Goal: Task Accomplishment & Management: Use online tool/utility

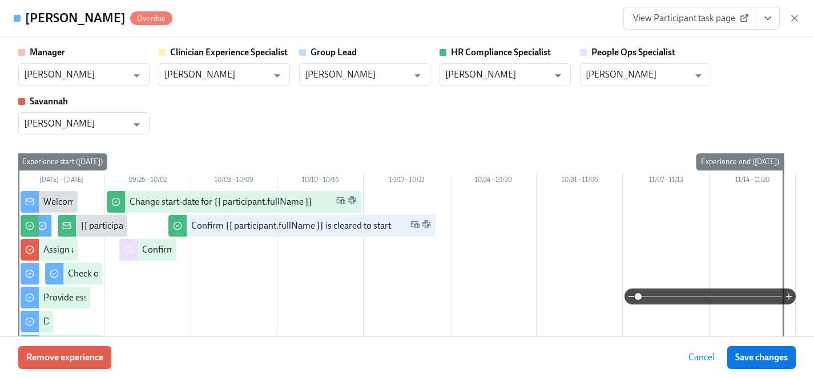
scroll to position [0, 14537]
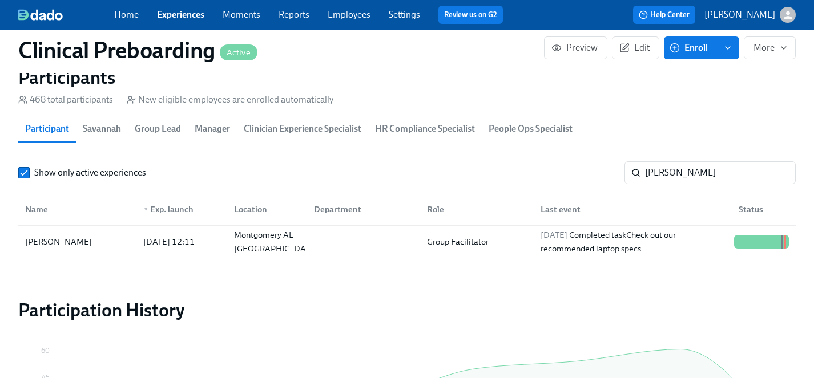
scroll to position [1204, 0]
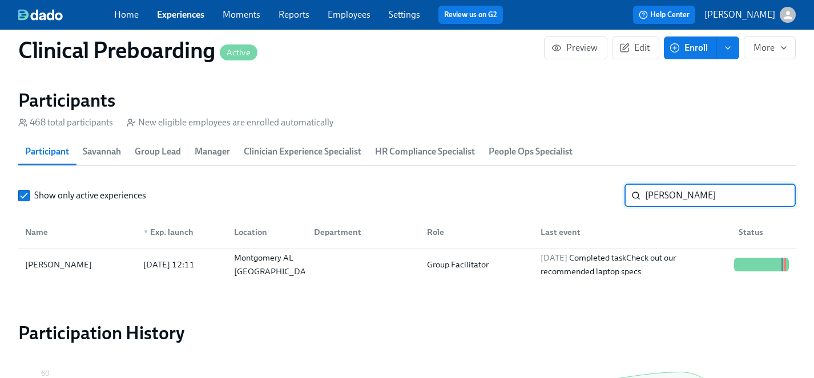
drag, startPoint x: 685, startPoint y: 200, endPoint x: 528, endPoint y: 198, distance: 156.9
click at [528, 198] on div "Show only active experiences [PERSON_NAME]" at bounding box center [406, 195] width 777 height 23
type input "boer"
click at [48, 262] on div "[PERSON_NAME]" at bounding box center [59, 265] width 76 height 14
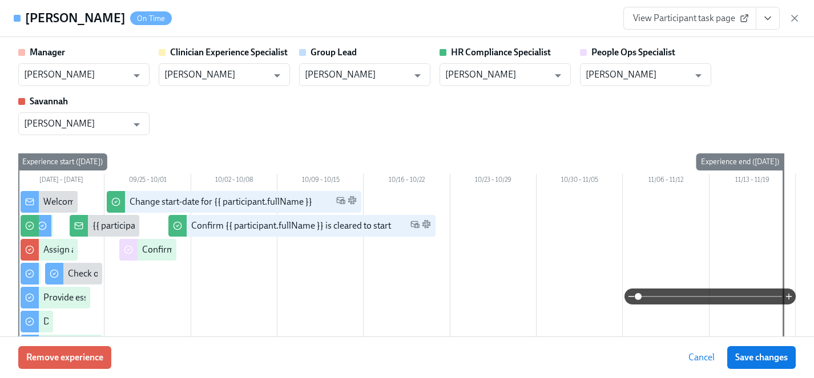
click at [771, 21] on icon "View task page" at bounding box center [767, 18] width 11 height 11
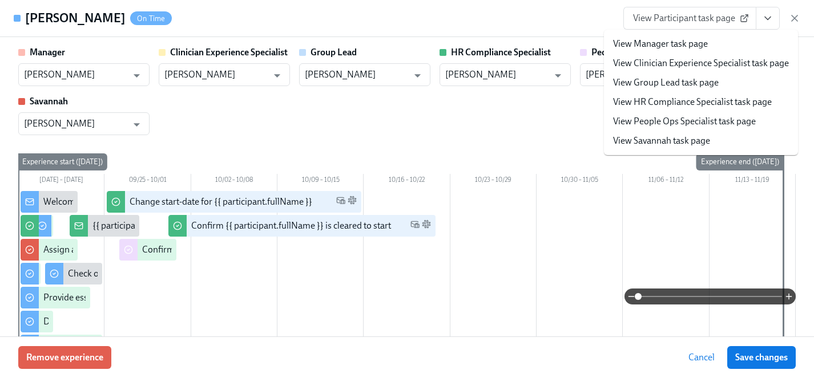
click at [671, 102] on link "View HR Compliance Specialist task page" at bounding box center [692, 102] width 159 height 13
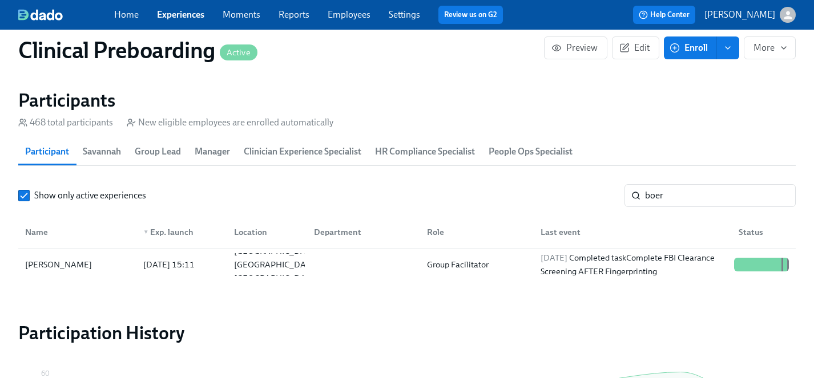
click at [185, 14] on link "Experiences" at bounding box center [180, 14] width 47 height 11
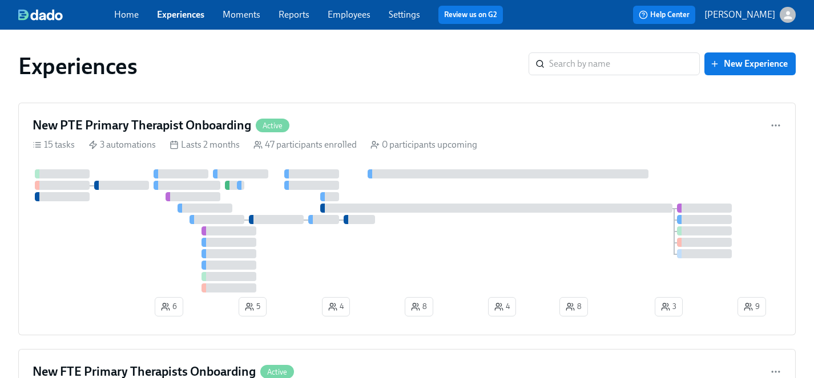
click at [349, 14] on link "Employees" at bounding box center [348, 14] width 43 height 11
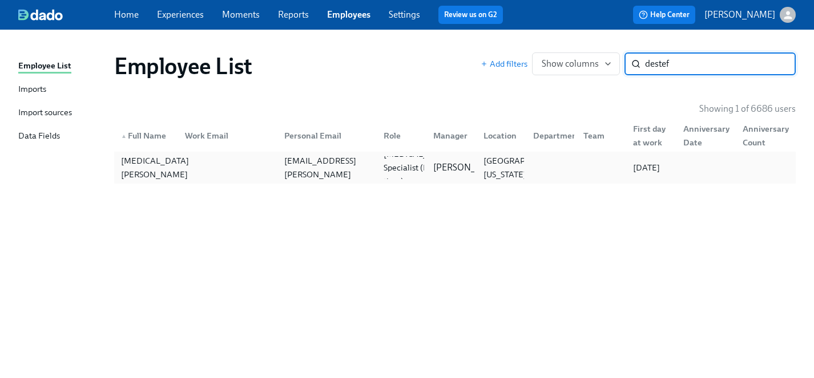
type input "destef"
click at [130, 173] on div "[MEDICAL_DATA][PERSON_NAME]" at bounding box center [154, 167] width 77 height 27
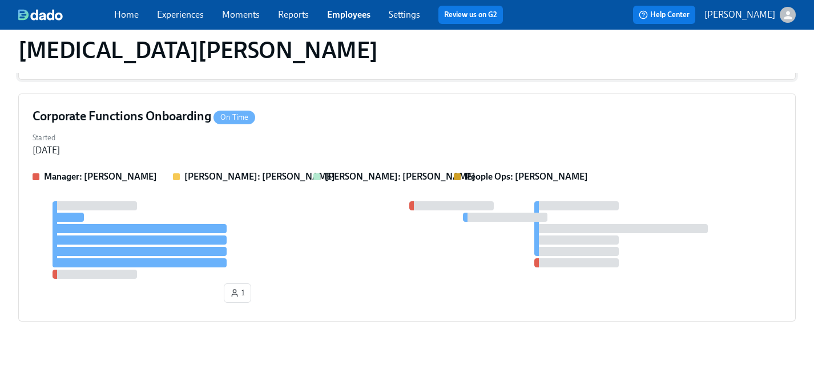
scroll to position [275, 0]
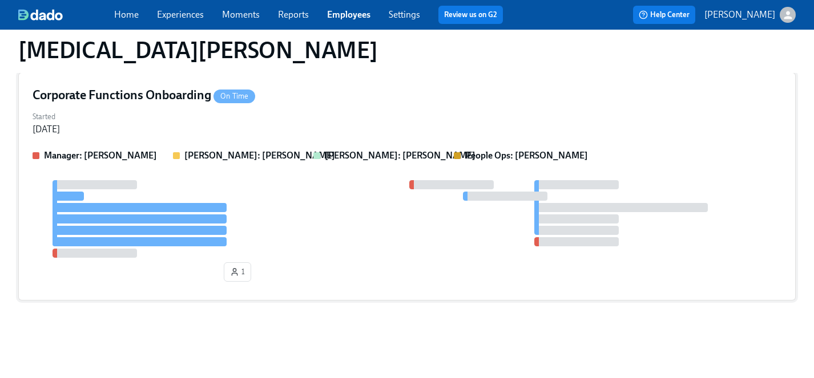
click at [322, 207] on div at bounding box center [407, 219] width 748 height 78
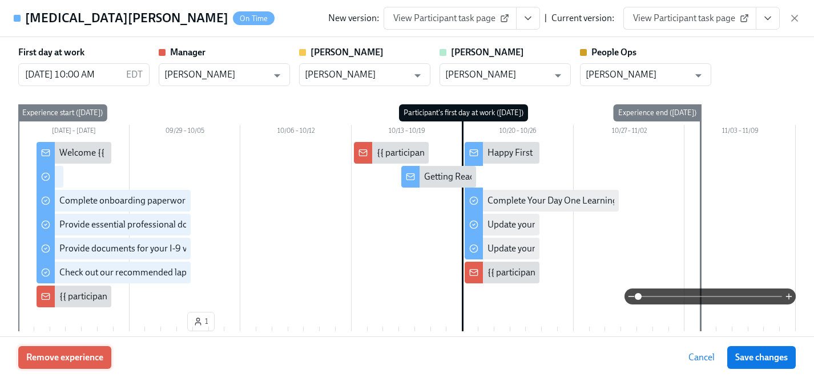
click at [84, 363] on button "Remove experience" at bounding box center [64, 357] width 93 height 23
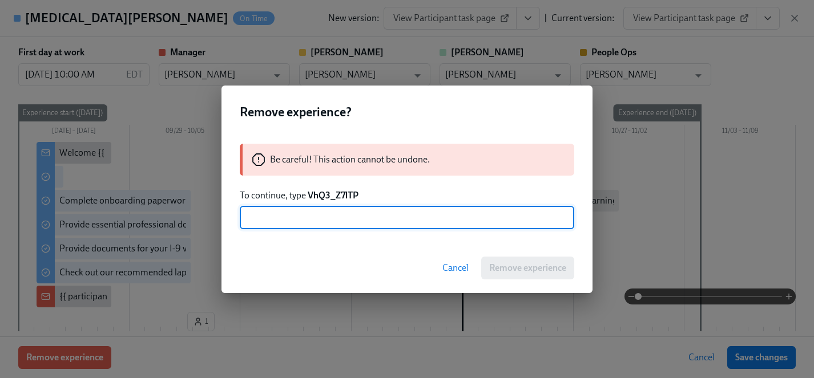
click at [458, 269] on span "Cancel" at bounding box center [455, 267] width 26 height 11
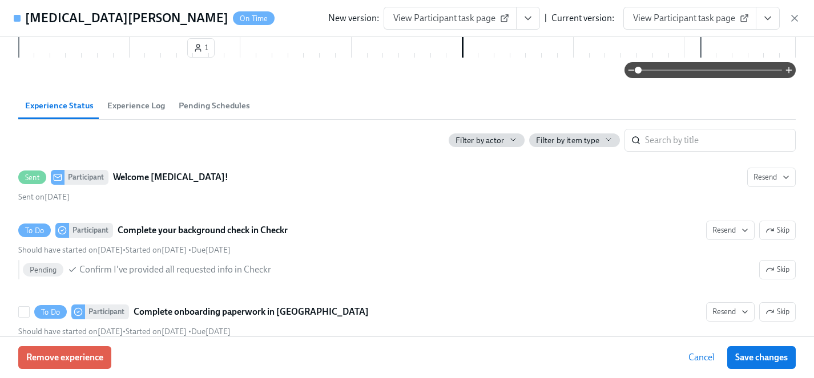
scroll to position [334, 0]
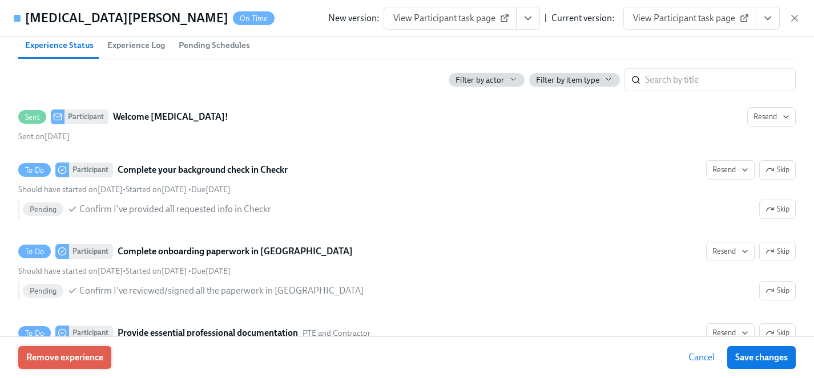
click at [82, 360] on span "Remove experience" at bounding box center [64, 357] width 77 height 11
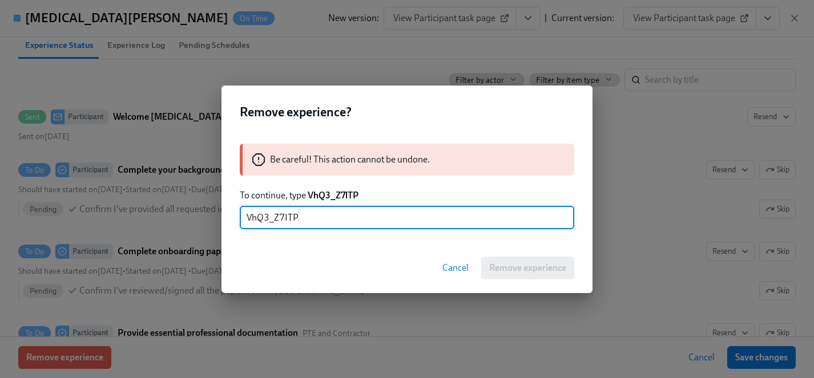
click at [288, 216] on input "VhQ3_Z7ITP" at bounding box center [407, 218] width 334 height 23
type input "VhQ3_Z7lTP"
click at [511, 265] on span "Remove experience" at bounding box center [527, 267] width 77 height 11
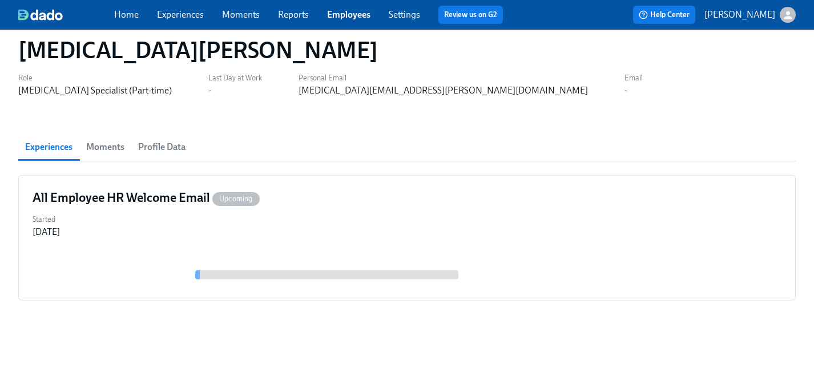
scroll to position [33, 0]
click at [171, 13] on link "Experiences" at bounding box center [180, 14] width 47 height 11
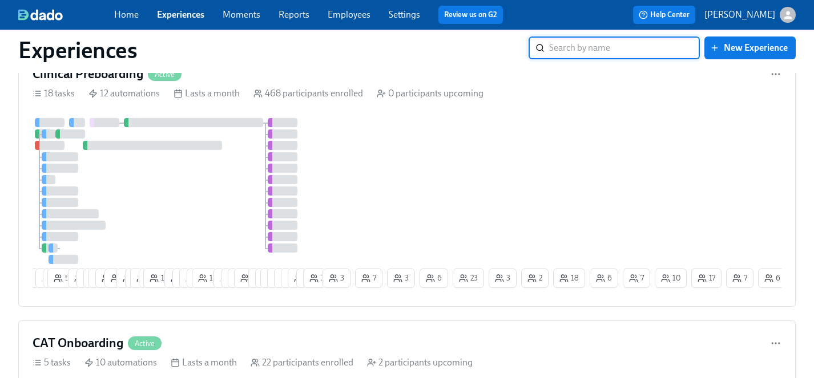
scroll to position [769, 0]
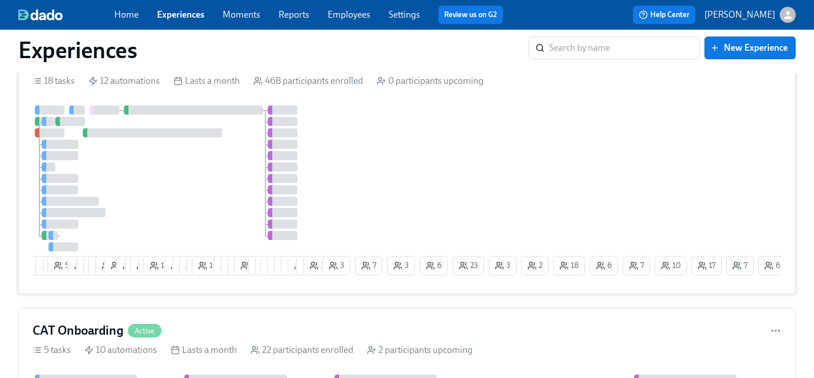
click at [202, 181] on div at bounding box center [177, 179] width 288 height 146
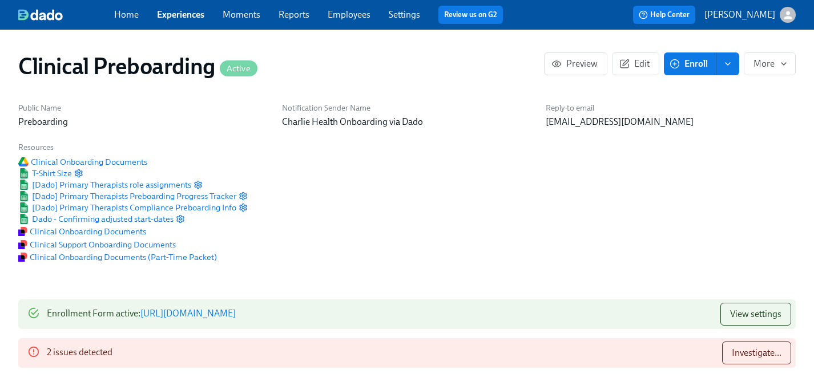
click at [691, 63] on span "Enroll" at bounding box center [689, 63] width 36 height 11
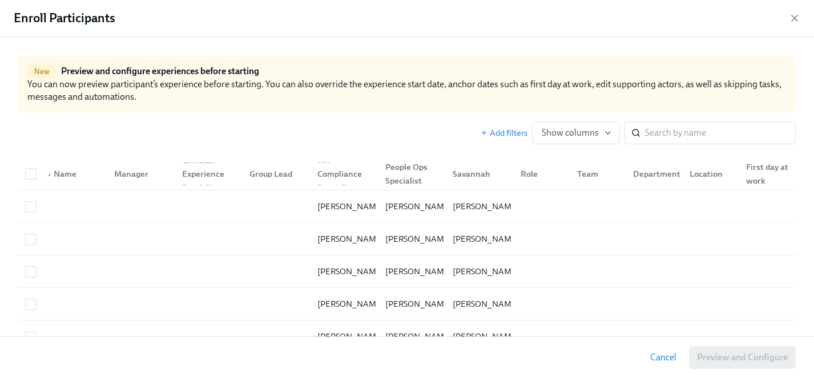
scroll to position [0, 13516]
click at [686, 137] on input "search" at bounding box center [720, 133] width 151 height 23
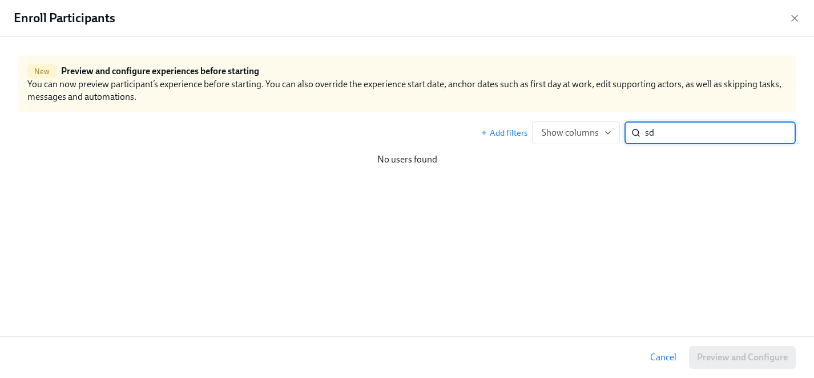
type input "s"
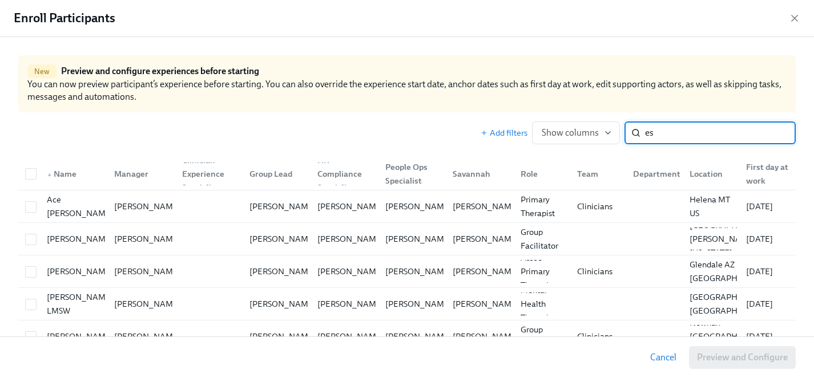
type input "e"
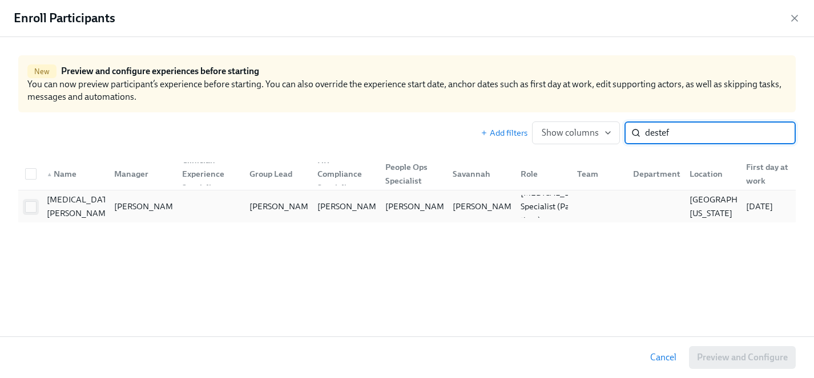
type input "destef"
click at [30, 204] on input "checkbox" at bounding box center [31, 207] width 10 height 10
checkbox input "true"
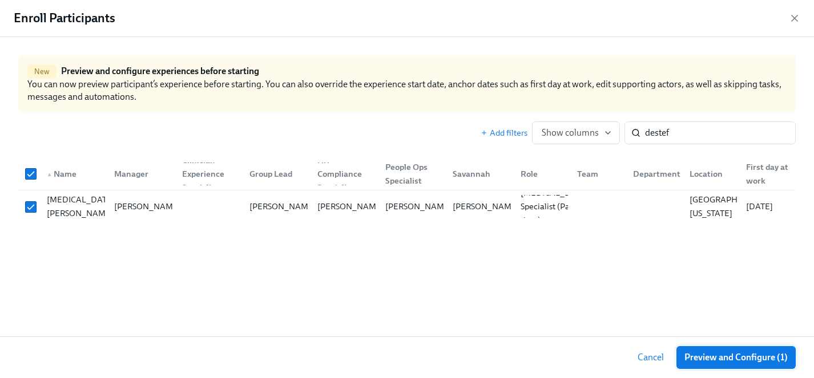
click at [743, 359] on span "Preview and Configure (1)" at bounding box center [735, 357] width 103 height 11
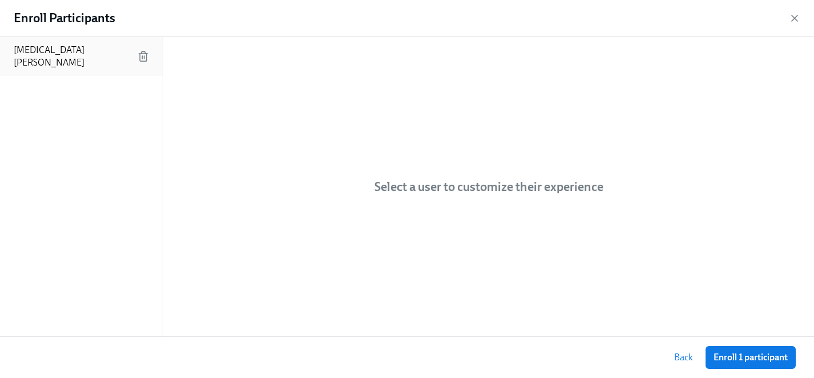
click at [46, 49] on p "[MEDICAL_DATA][PERSON_NAME]" at bounding box center [76, 56] width 124 height 25
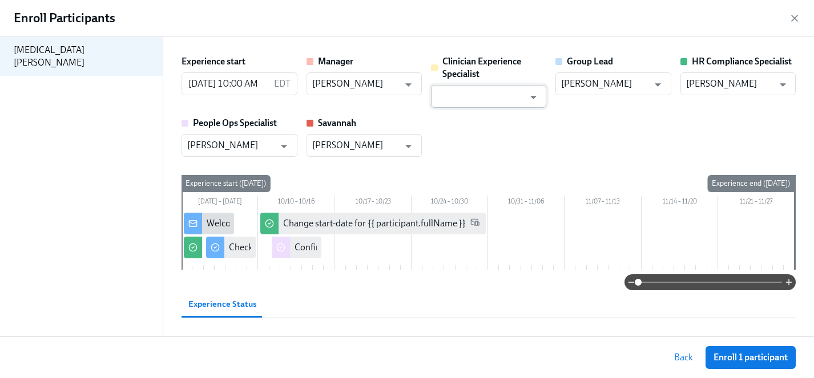
click at [448, 96] on input "text" at bounding box center [479, 96] width 87 height 23
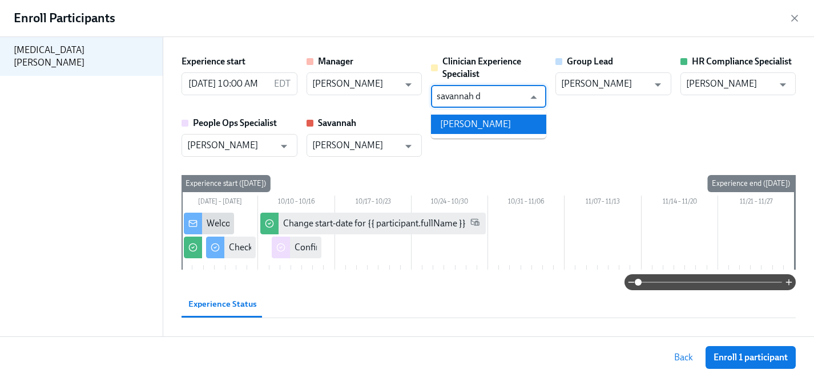
click at [451, 121] on li "[PERSON_NAME]" at bounding box center [488, 124] width 115 height 19
type input "[PERSON_NAME]"
click at [249, 148] on input "[PERSON_NAME]" at bounding box center [230, 145] width 87 height 23
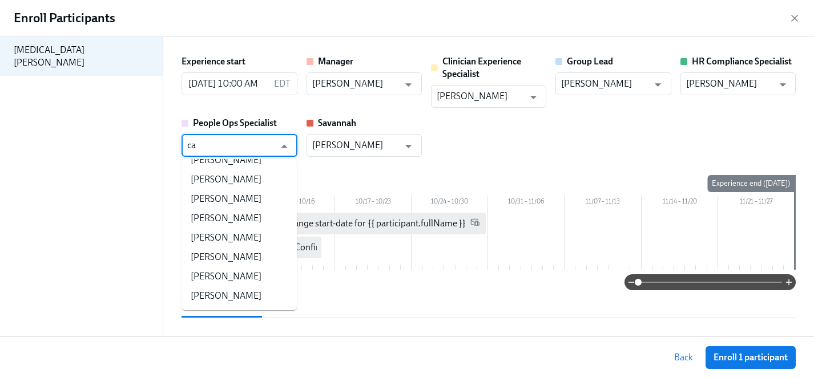
scroll to position [0, 0]
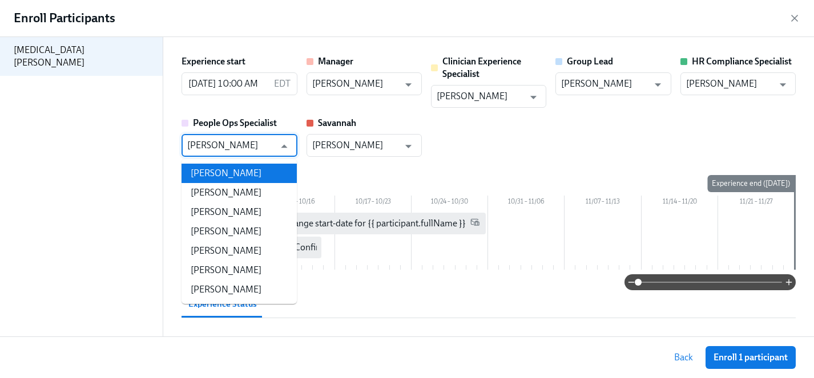
click at [234, 169] on li "[PERSON_NAME]" at bounding box center [238, 173] width 115 height 19
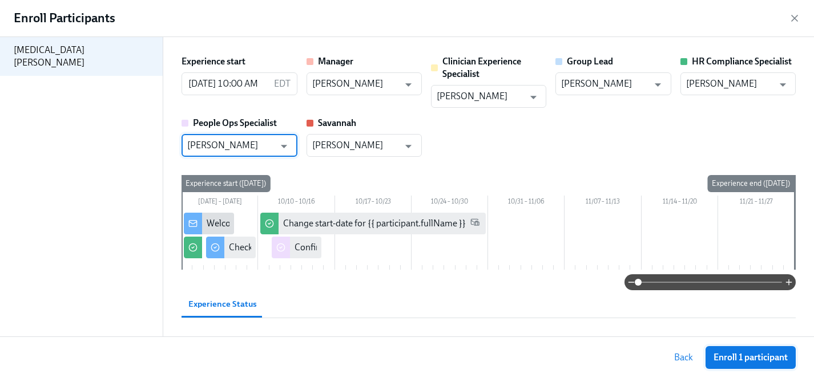
type input "[PERSON_NAME]"
click at [739, 363] on span "Enroll 1 participant" at bounding box center [750, 357] width 74 height 11
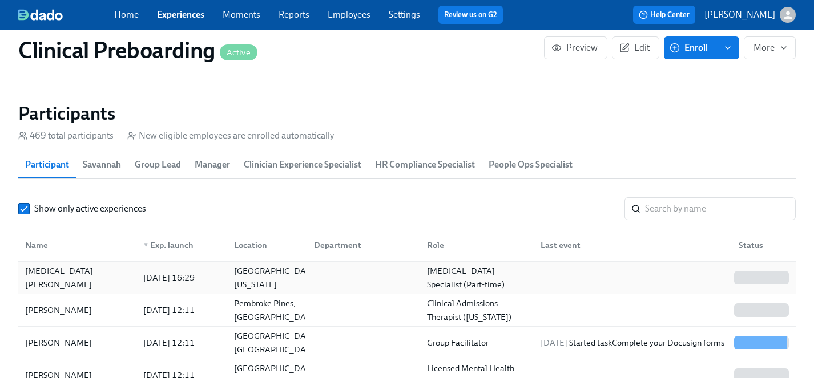
click at [60, 278] on div "[MEDICAL_DATA][PERSON_NAME]" at bounding box center [78, 277] width 114 height 27
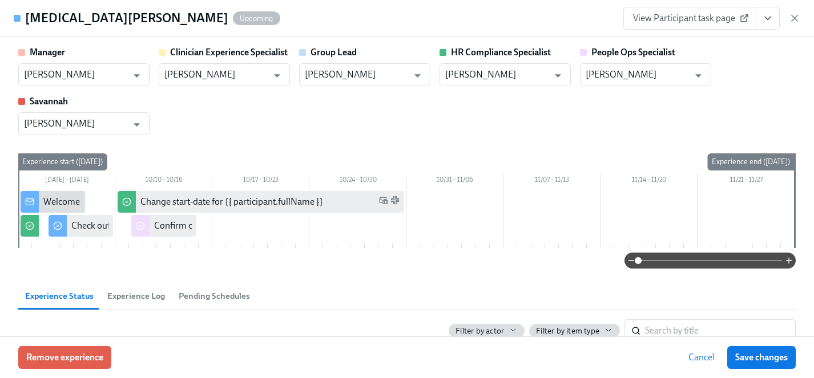
click at [770, 17] on icon "View task page" at bounding box center [767, 18] width 6 height 3
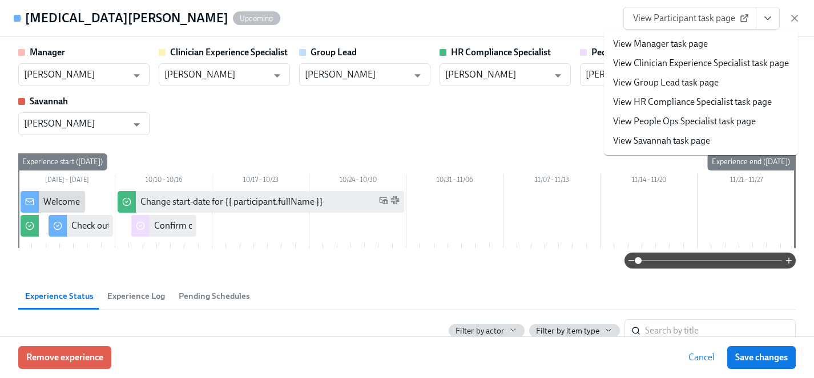
click at [670, 98] on link "View HR Compliance Specialist task page" at bounding box center [692, 102] width 159 height 13
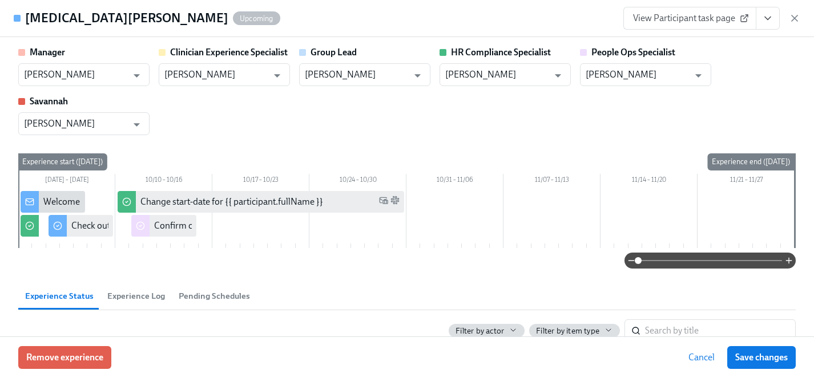
type input "[PERSON_NAME]"
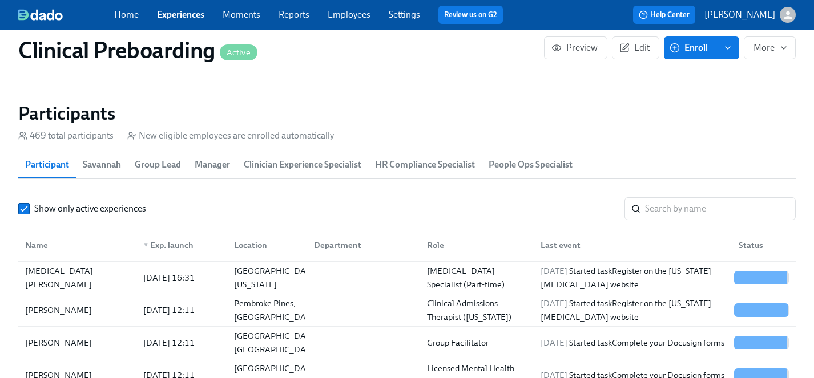
click at [179, 15] on link "Experiences" at bounding box center [180, 14] width 47 height 11
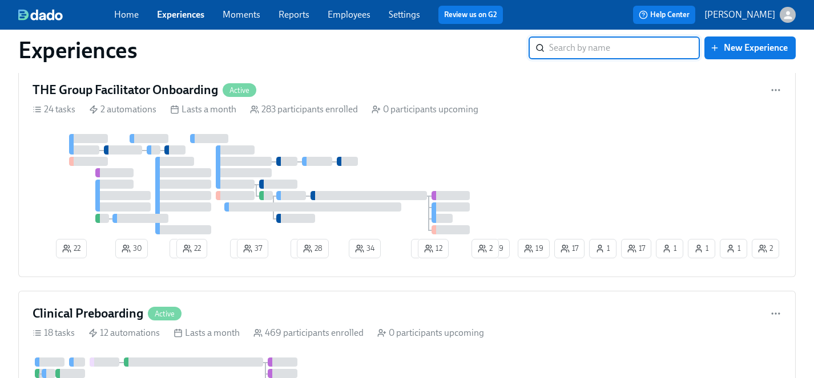
scroll to position [525, 0]
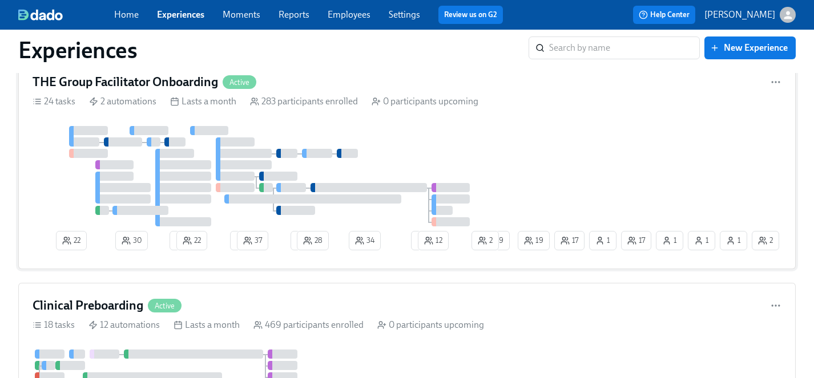
click at [378, 141] on div at bounding box center [274, 176] width 483 height 100
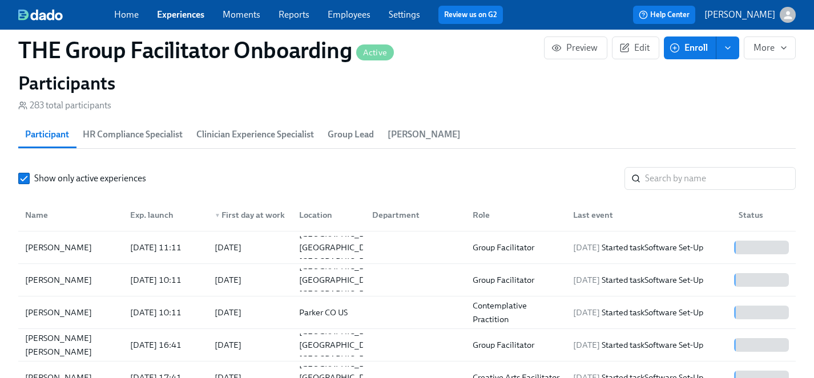
scroll to position [1022, 0]
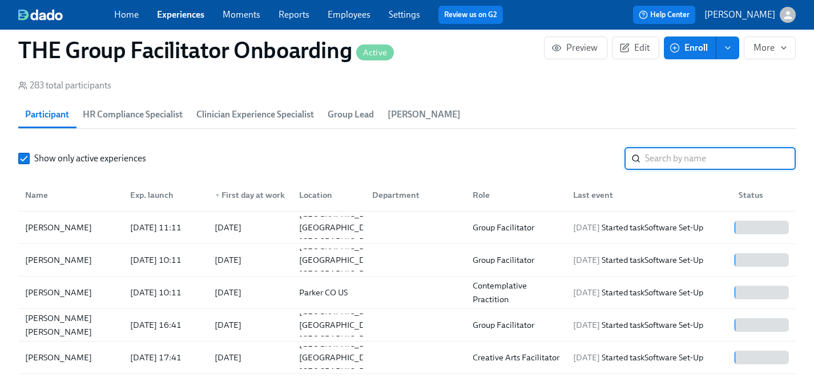
click at [682, 160] on input "search" at bounding box center [720, 158] width 151 height 23
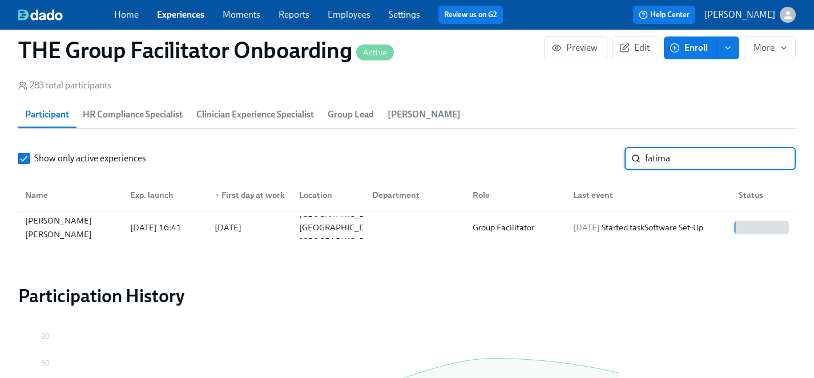
drag, startPoint x: 695, startPoint y: 161, endPoint x: 492, endPoint y: 161, distance: 203.1
click at [492, 161] on div "Show only active experiences fatima ​" at bounding box center [406, 158] width 777 height 23
type input "[PERSON_NAME]"
click at [53, 230] on div "[PERSON_NAME]" at bounding box center [59, 228] width 76 height 14
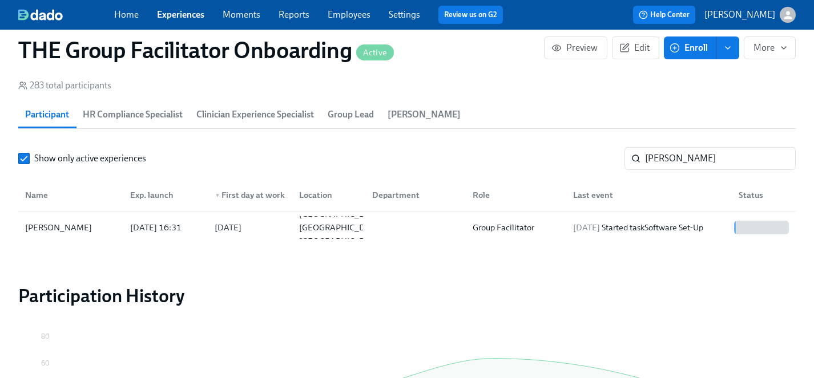
scroll to position [0, 16340]
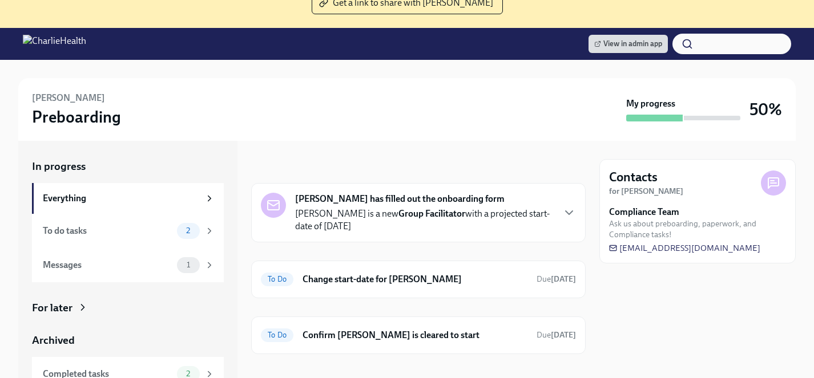
scroll to position [111, 0]
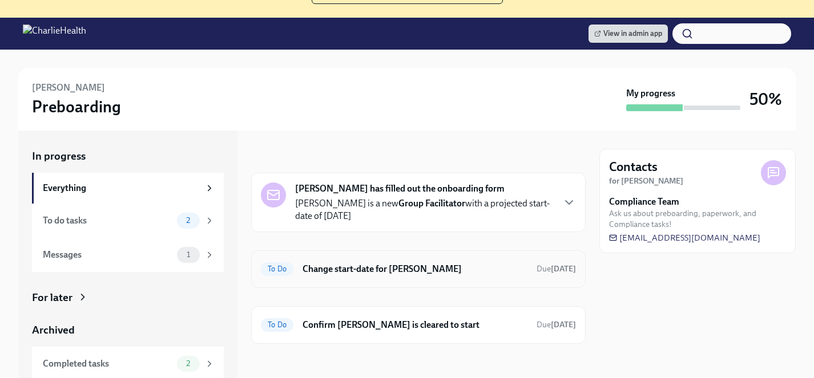
click at [361, 270] on h6 "Change start-date for Madelyn Boerste" at bounding box center [414, 269] width 225 height 13
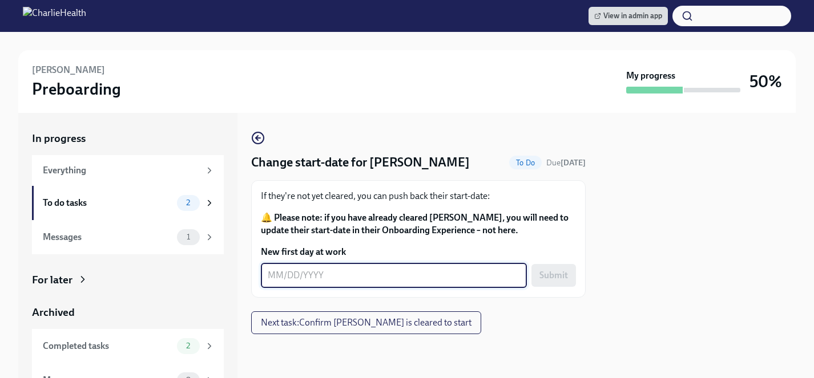
click at [350, 272] on textarea "New first day at work" at bounding box center [394, 276] width 252 height 14
click at [286, 275] on textarea "10/0/2025" at bounding box center [394, 276] width 252 height 14
type textarea "10/07/2025"
click at [548, 274] on span "Submit" at bounding box center [553, 275] width 29 height 11
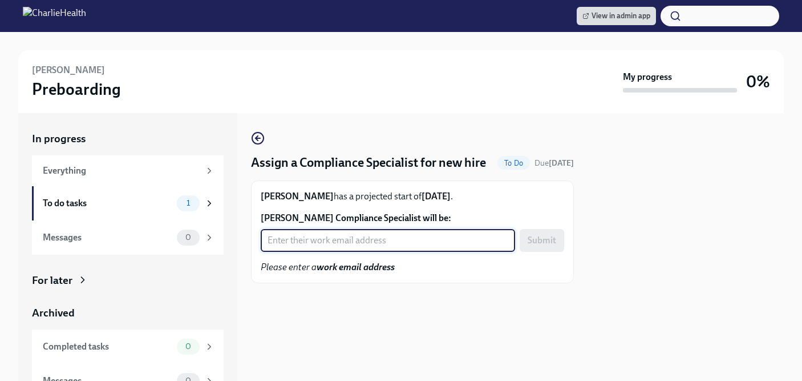
click at [335, 242] on input "Astan Makalou's Compliance Specialist will be:" at bounding box center [388, 240] width 254 height 23
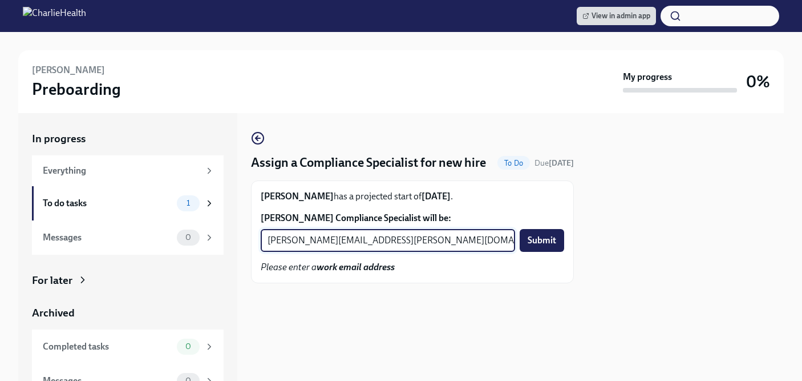
type input "[PERSON_NAME][EMAIL_ADDRESS][PERSON_NAME][DOMAIN_NAME]"
click at [518, 237] on div "chelsey.mendoza@charliehealth.com ​ Submit" at bounding box center [412, 240] width 303 height 23
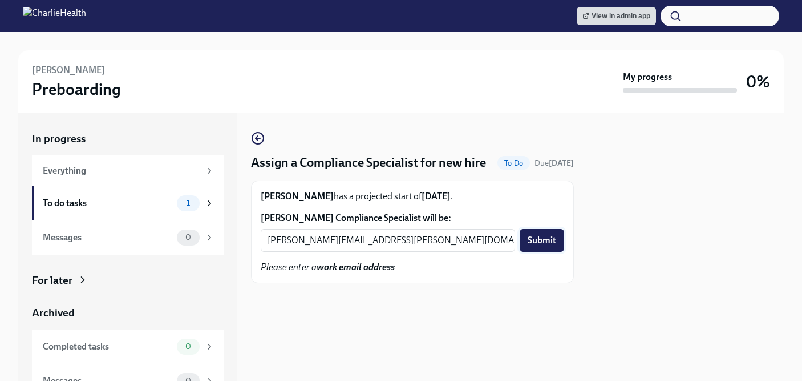
click at [547, 247] on button "Submit" at bounding box center [542, 240] width 44 height 23
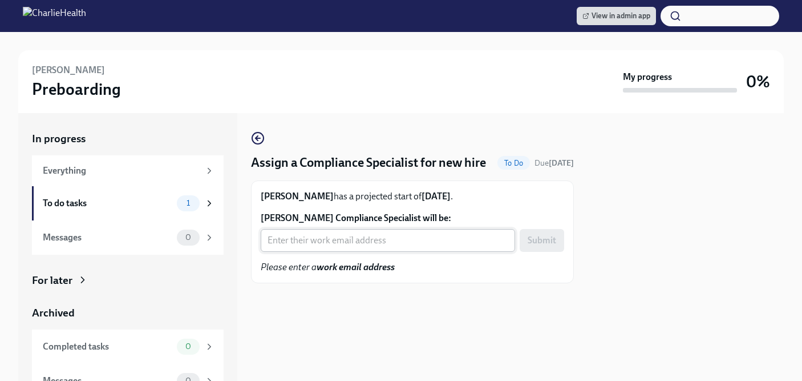
click at [322, 252] on input "Jennifer Jackson's Compliance Specialist will be:" at bounding box center [388, 240] width 254 height 23
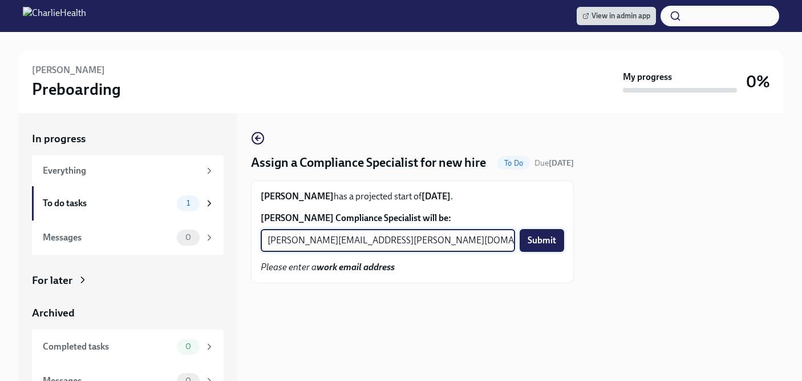
type input "michelle.winograd@charliehealth.com"
click at [537, 246] on span "Submit" at bounding box center [542, 239] width 29 height 11
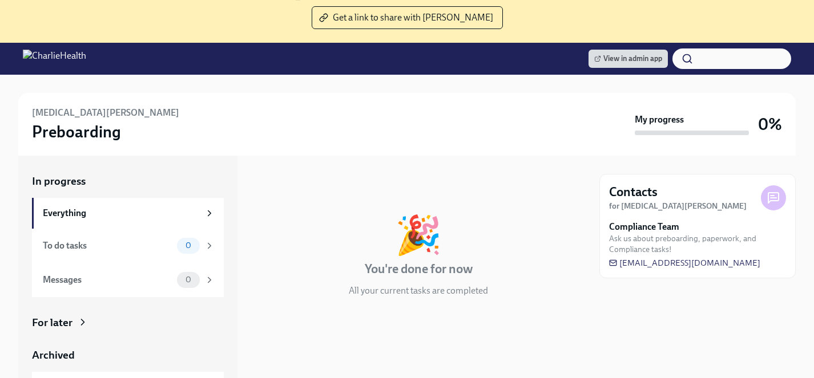
scroll to position [128, 0]
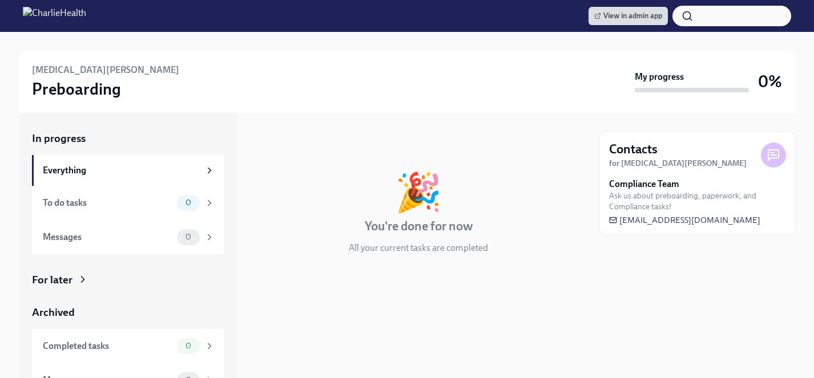
click at [51, 285] on div "For later" at bounding box center [52, 280] width 41 height 15
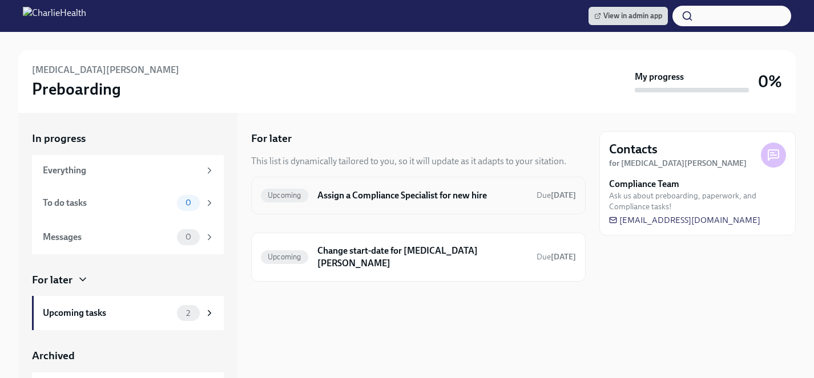
click at [389, 197] on h6 "Assign a Compliance Specialist for new hire" at bounding box center [422, 195] width 210 height 13
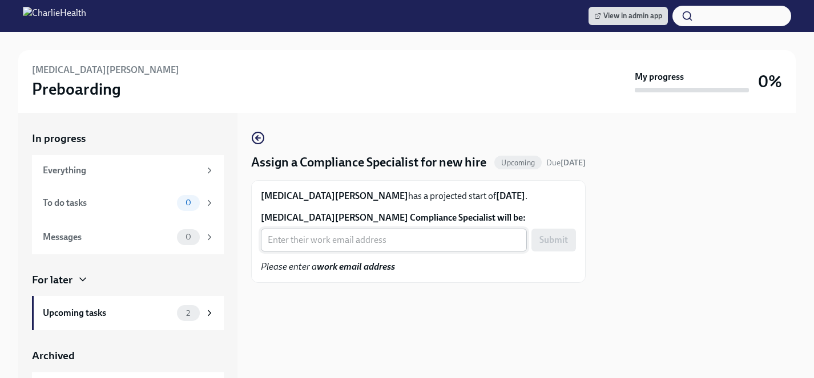
click at [354, 252] on input "[MEDICAL_DATA][PERSON_NAME] Compliance Specialist will be:" at bounding box center [394, 240] width 266 height 23
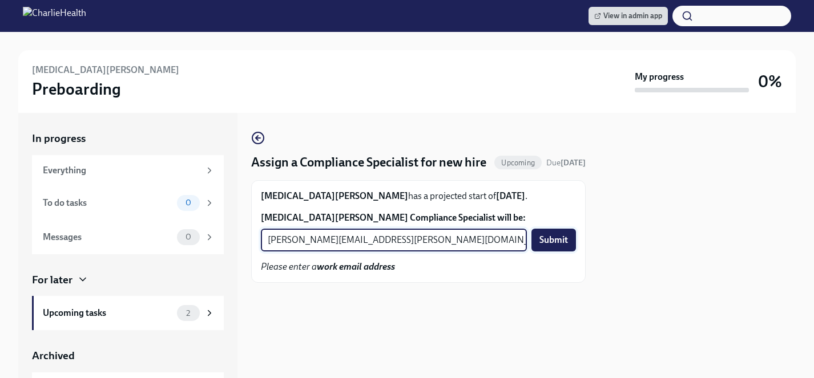
type input "[PERSON_NAME][EMAIL_ADDRESS][PERSON_NAME][DOMAIN_NAME]"
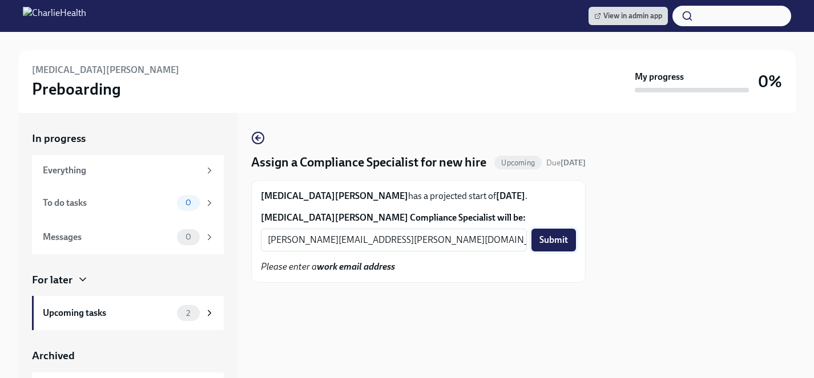
click at [545, 246] on span "Submit" at bounding box center [553, 239] width 29 height 11
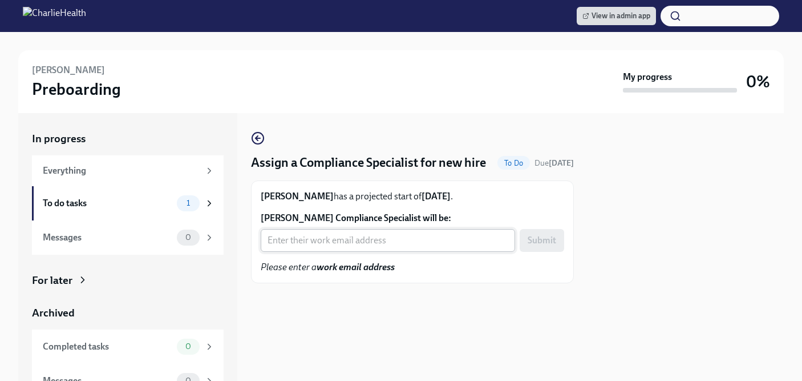
click at [362, 252] on input "Alba Perez Smith's Compliance Specialist will be:" at bounding box center [388, 240] width 254 height 23
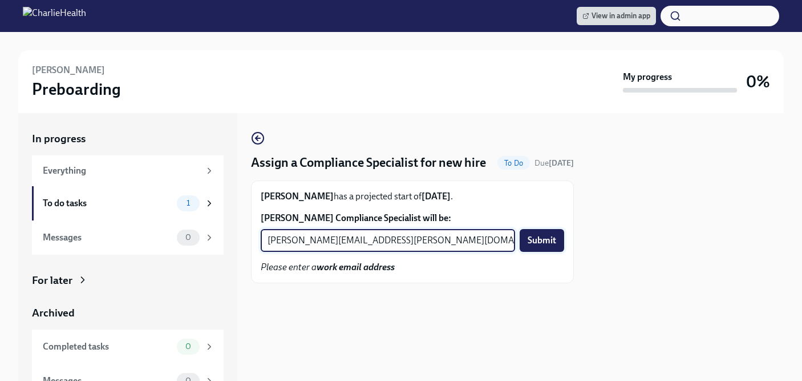
type input "briana.holloway@charliehealth.com"
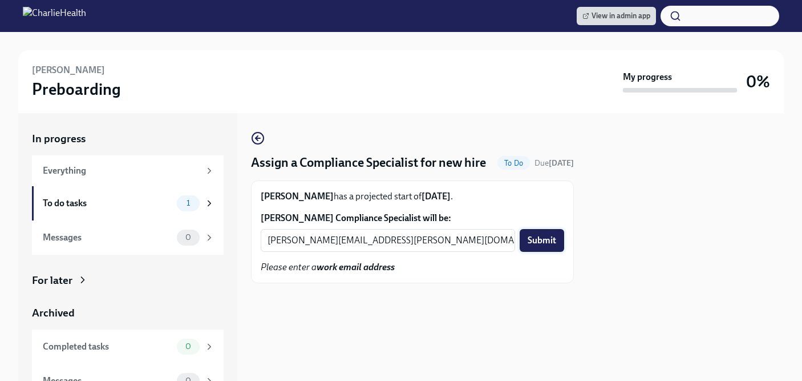
click at [546, 246] on span "Submit" at bounding box center [542, 239] width 29 height 11
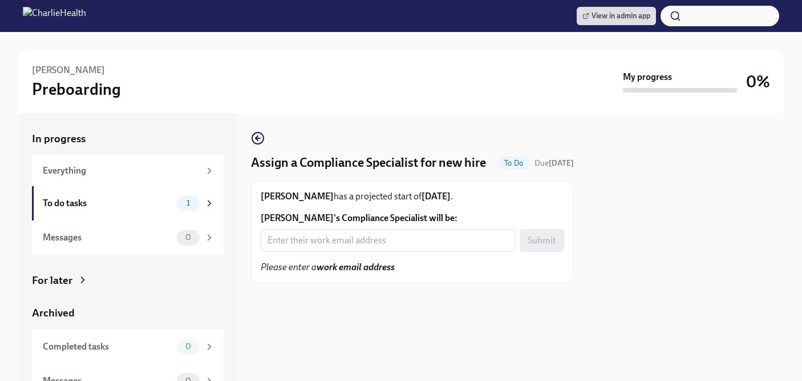
click at [329, 252] on input "[PERSON_NAME]'s Compliance Specialist will be:" at bounding box center [388, 240] width 254 height 23
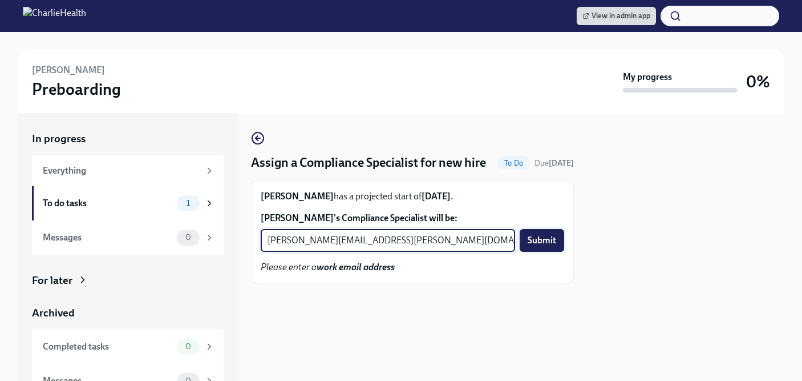
type input "[PERSON_NAME][EMAIL_ADDRESS][PERSON_NAME][DOMAIN_NAME]"
click at [540, 246] on span "Submit" at bounding box center [542, 239] width 29 height 11
